Goal: Check status: Check status

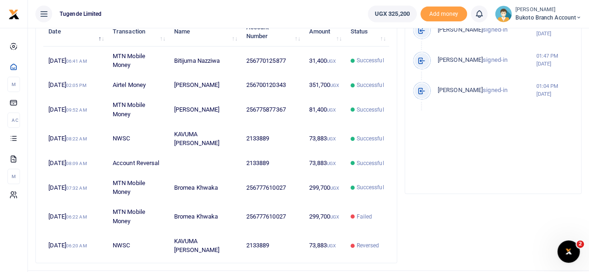
scroll to position [372, 0]
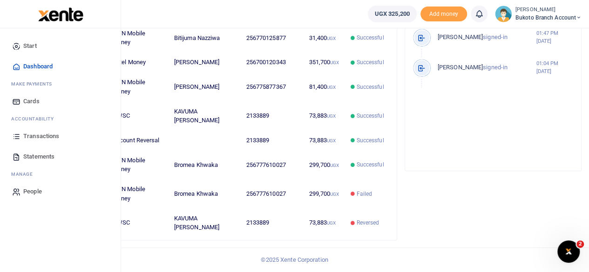
click at [38, 135] on span "Transactions" at bounding box center [41, 136] width 36 height 9
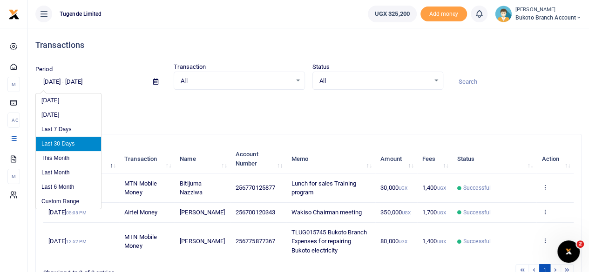
click at [57, 80] on input "[DATE] - [DATE]" at bounding box center [90, 82] width 110 height 16
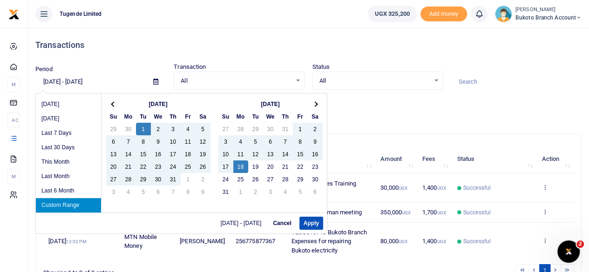
click at [87, 80] on input "07/01/2025 - 08/18/2025" at bounding box center [90, 82] width 110 height 16
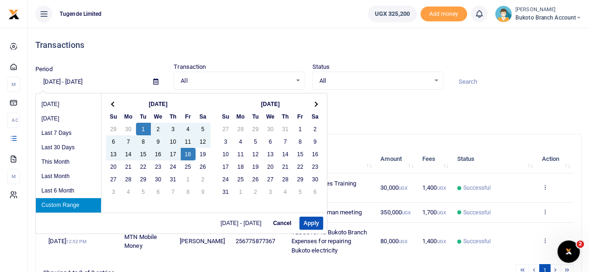
click at [97, 80] on input "07/01/2025 - 07/18/2025" at bounding box center [90, 82] width 110 height 16
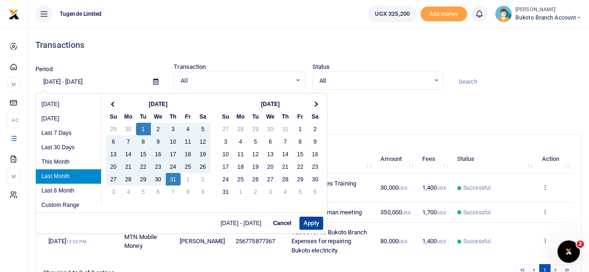
type input "07/01/2025 - 07/31/2025"
click at [311, 221] on button "Apply" at bounding box center [311, 223] width 24 height 13
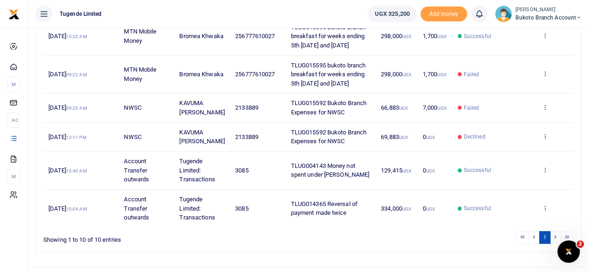
scroll to position [334, 0]
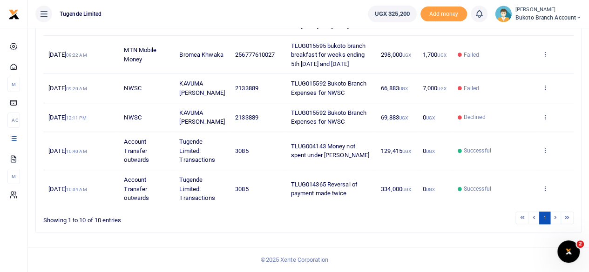
click at [556, 217] on li at bounding box center [555, 218] width 11 height 13
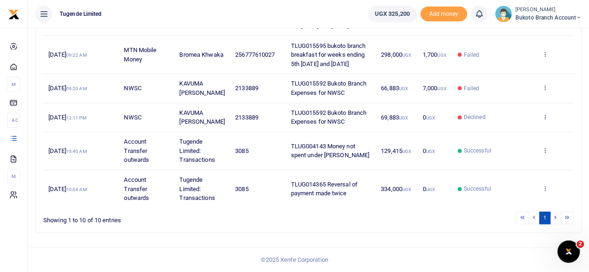
click at [556, 217] on li at bounding box center [555, 218] width 11 height 13
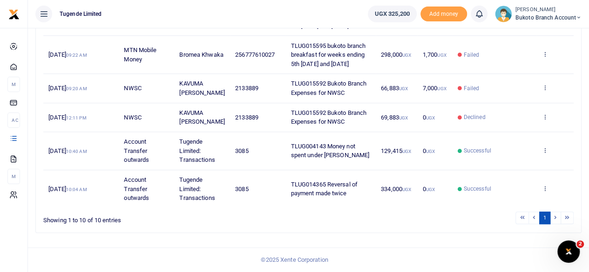
click at [556, 217] on li at bounding box center [555, 218] width 11 height 13
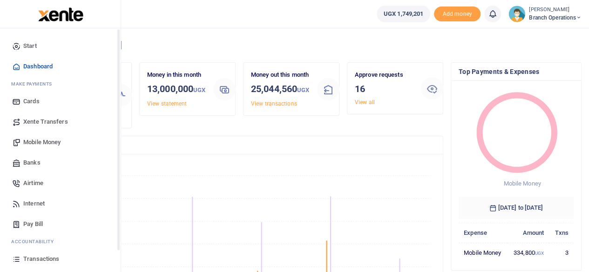
scroll to position [60, 0]
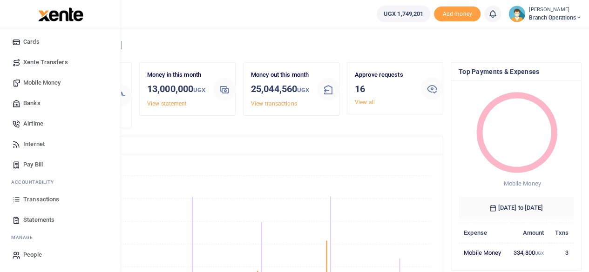
click at [41, 205] on link "Transactions" at bounding box center [60, 199] width 106 height 20
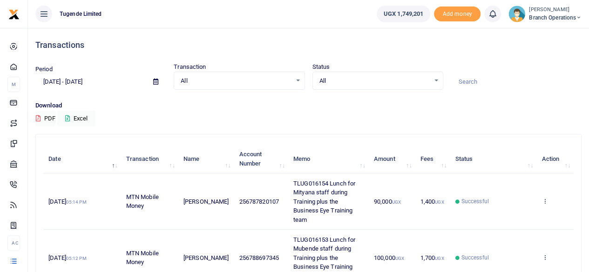
click at [475, 75] on input at bounding box center [515, 82] width 131 height 16
paste input "TLUG014080"
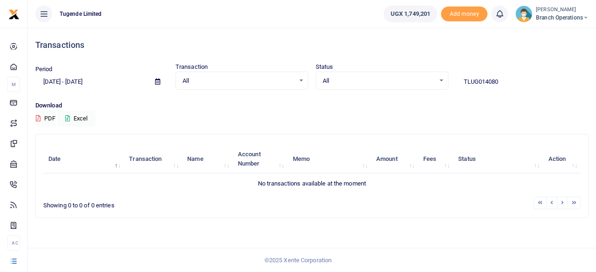
type input "TLUG014080"
click at [156, 81] on icon at bounding box center [157, 82] width 5 height 6
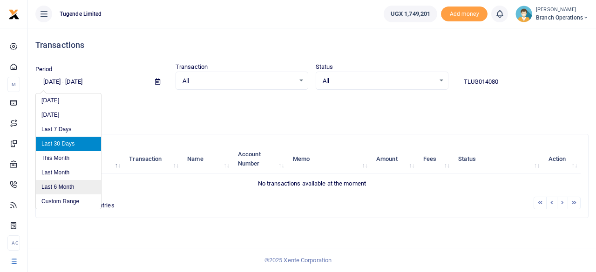
click at [58, 187] on li "Last 6 Month" at bounding box center [68, 187] width 65 height 14
type input "[DATE] - [DATE]"
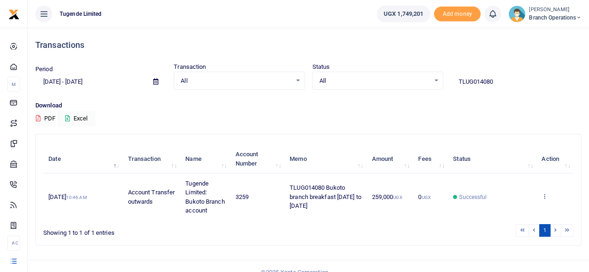
click at [547, 197] on td "View details Send again" at bounding box center [554, 197] width 37 height 47
click at [545, 198] on icon at bounding box center [544, 196] width 6 height 7
click at [510, 162] on link "View details" at bounding box center [511, 156] width 74 height 13
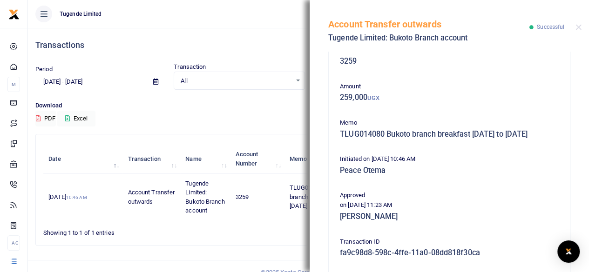
scroll to position [21, 0]
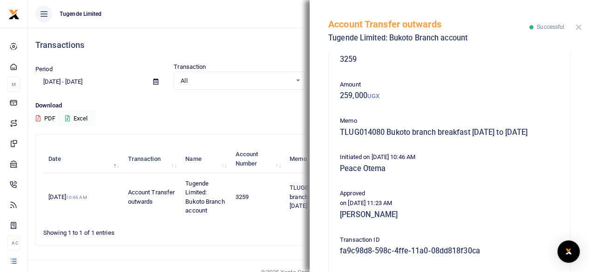
click at [579, 28] on button "Close" at bounding box center [578, 27] width 6 height 6
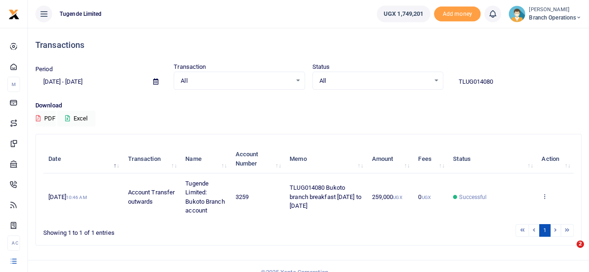
click at [498, 84] on input "TLUG014080" at bounding box center [515, 82] width 131 height 16
paste input "365"
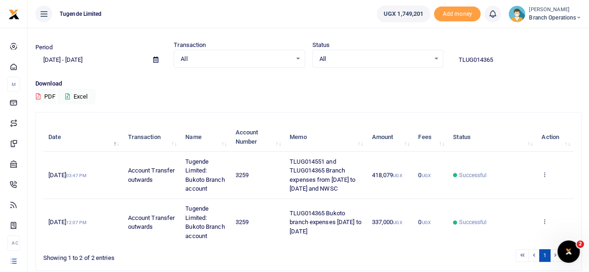
scroll to position [0, 0]
click at [499, 59] on input "TLUG014365" at bounding box center [515, 60] width 131 height 16
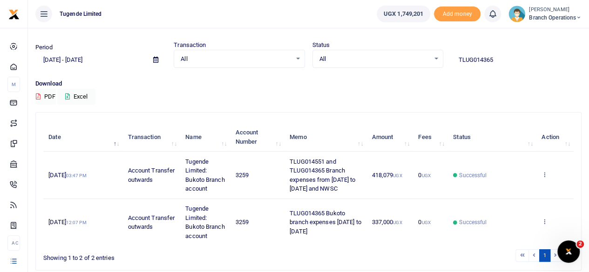
paste input "414 and TLUG014300 Iganga branch expenses week ending 3rd may and 10th May 202"
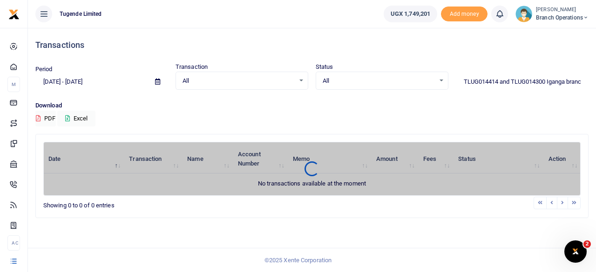
click at [157, 80] on icon at bounding box center [157, 82] width 5 height 6
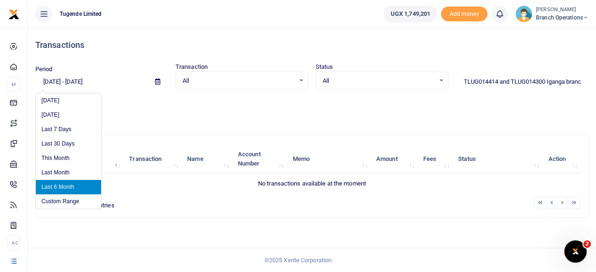
click at [74, 187] on li "Last 6 Month" at bounding box center [68, 187] width 65 height 14
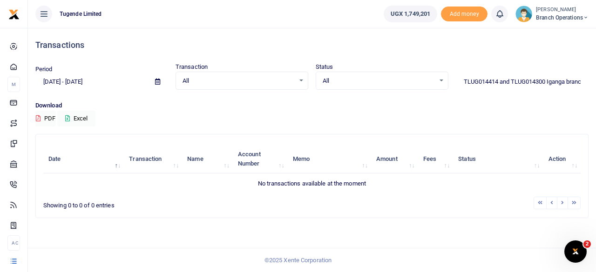
click at [501, 81] on input "TLUG014414 and TLUG014300 Iganga branch expenses week ending 3rd may and 10th M…" at bounding box center [522, 82] width 133 height 16
click at [547, 83] on input "TLUG014414 and TLUG014300 Iganga branch expenses week ending 3rd may and 10th M…" at bounding box center [522, 82] width 133 height 16
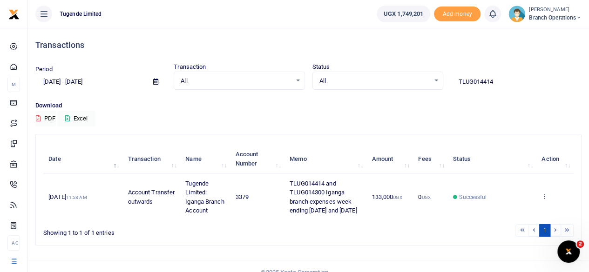
type input "TLUG014414"
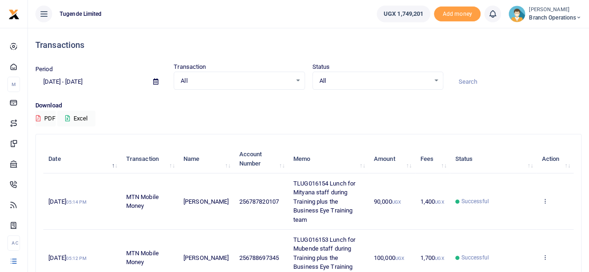
click at [477, 79] on input at bounding box center [515, 82] width 131 height 16
click at [152, 80] on span at bounding box center [155, 82] width 21 height 16
click at [154, 87] on span at bounding box center [155, 82] width 21 height 16
click at [155, 84] on icon at bounding box center [155, 82] width 5 height 6
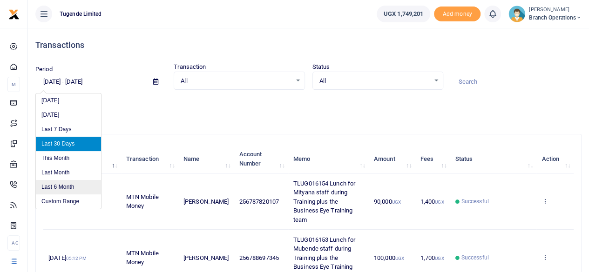
click at [66, 188] on li "Last 6 Month" at bounding box center [68, 187] width 65 height 14
type input "02/18/2025 - 08/18/2025"
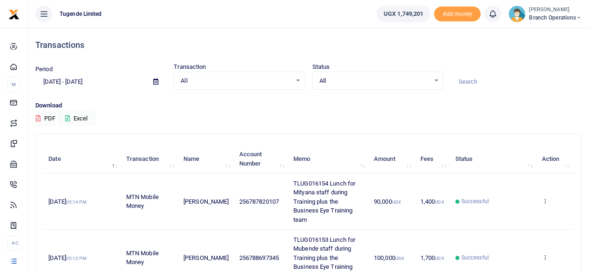
click at [467, 87] on input at bounding box center [515, 82] width 131 height 16
paste input "TLUG014361"
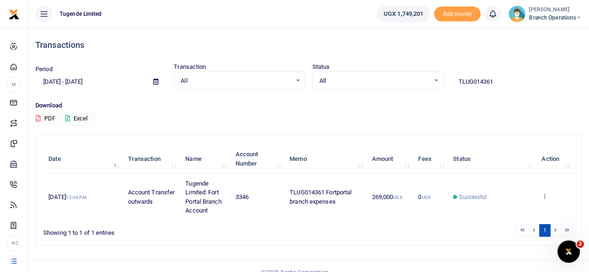
type input "TLUG014361"
click at [544, 194] on icon at bounding box center [544, 196] width 6 height 7
click at [513, 164] on link "View details" at bounding box center [511, 161] width 74 height 13
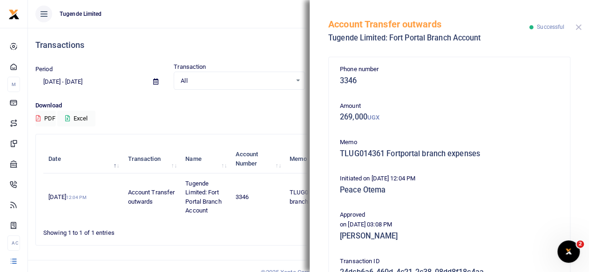
click at [577, 30] on button "Close" at bounding box center [578, 27] width 6 height 6
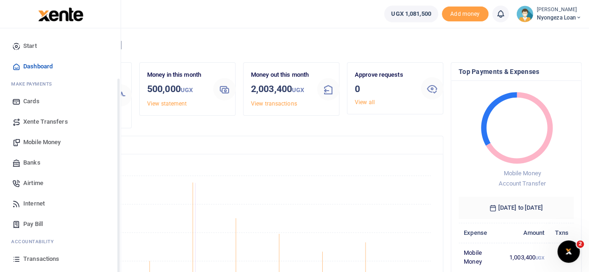
scroll to position [60, 0]
